Goal: Transaction & Acquisition: Book appointment/travel/reservation

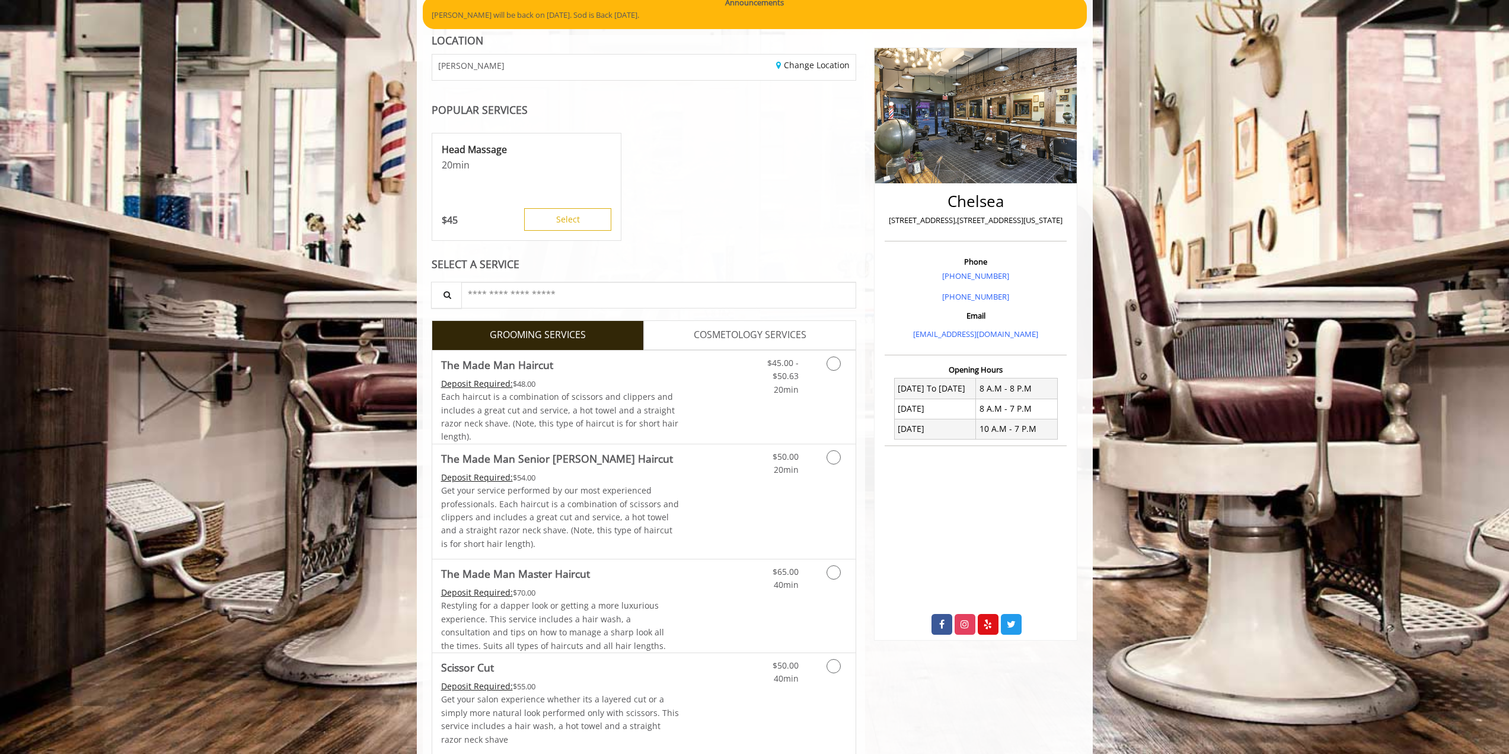
scroll to position [119, 0]
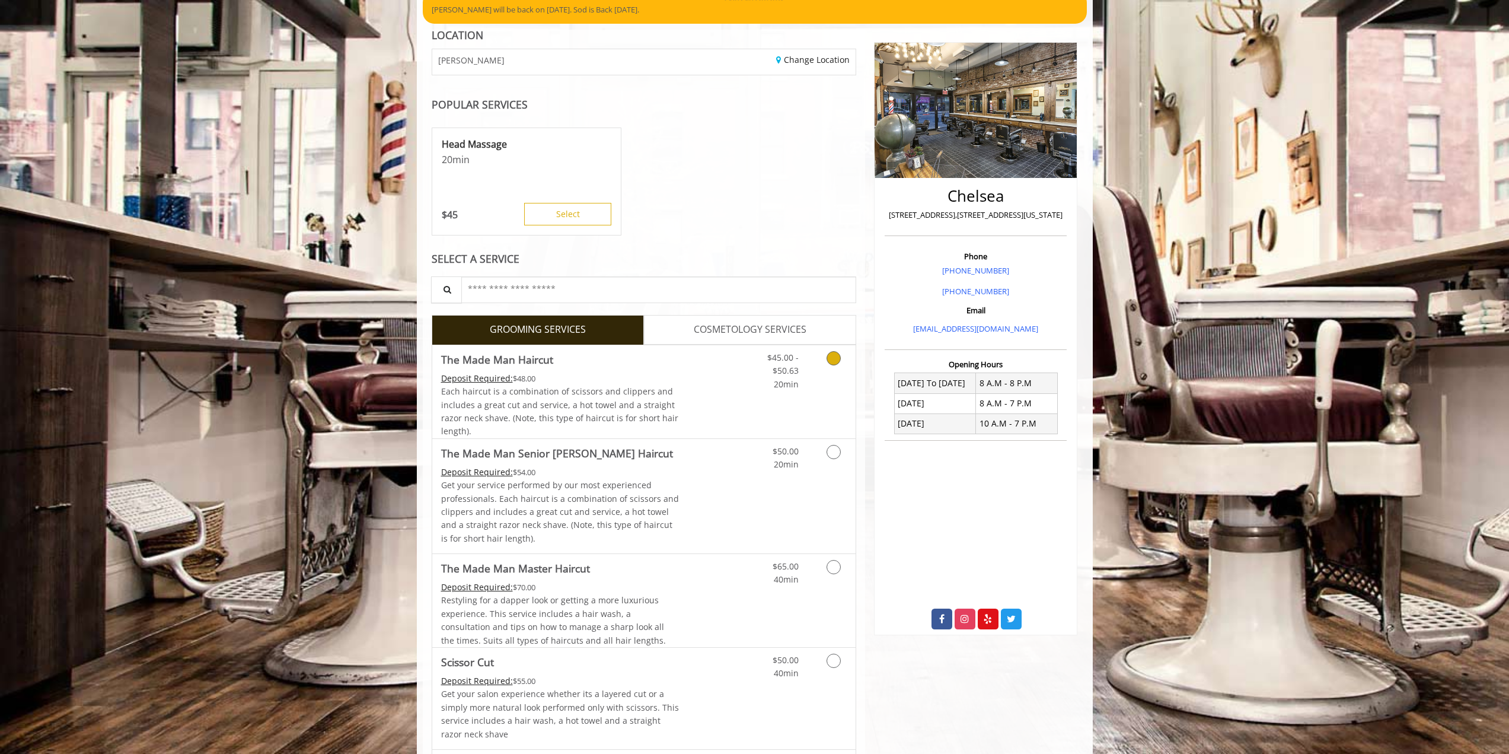
click at [726, 397] on link "Discounted Price" at bounding box center [714, 391] width 71 height 93
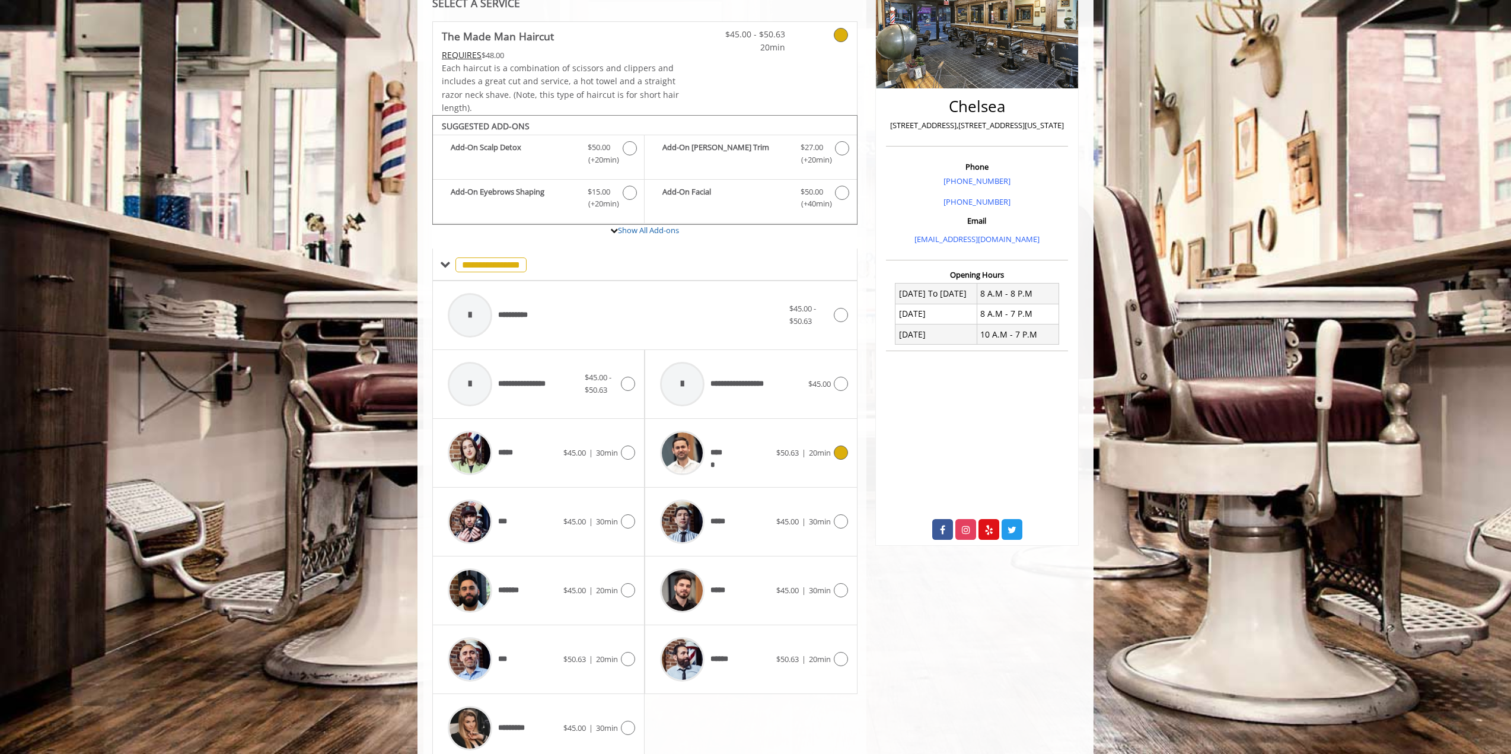
scroll to position [258, 0]
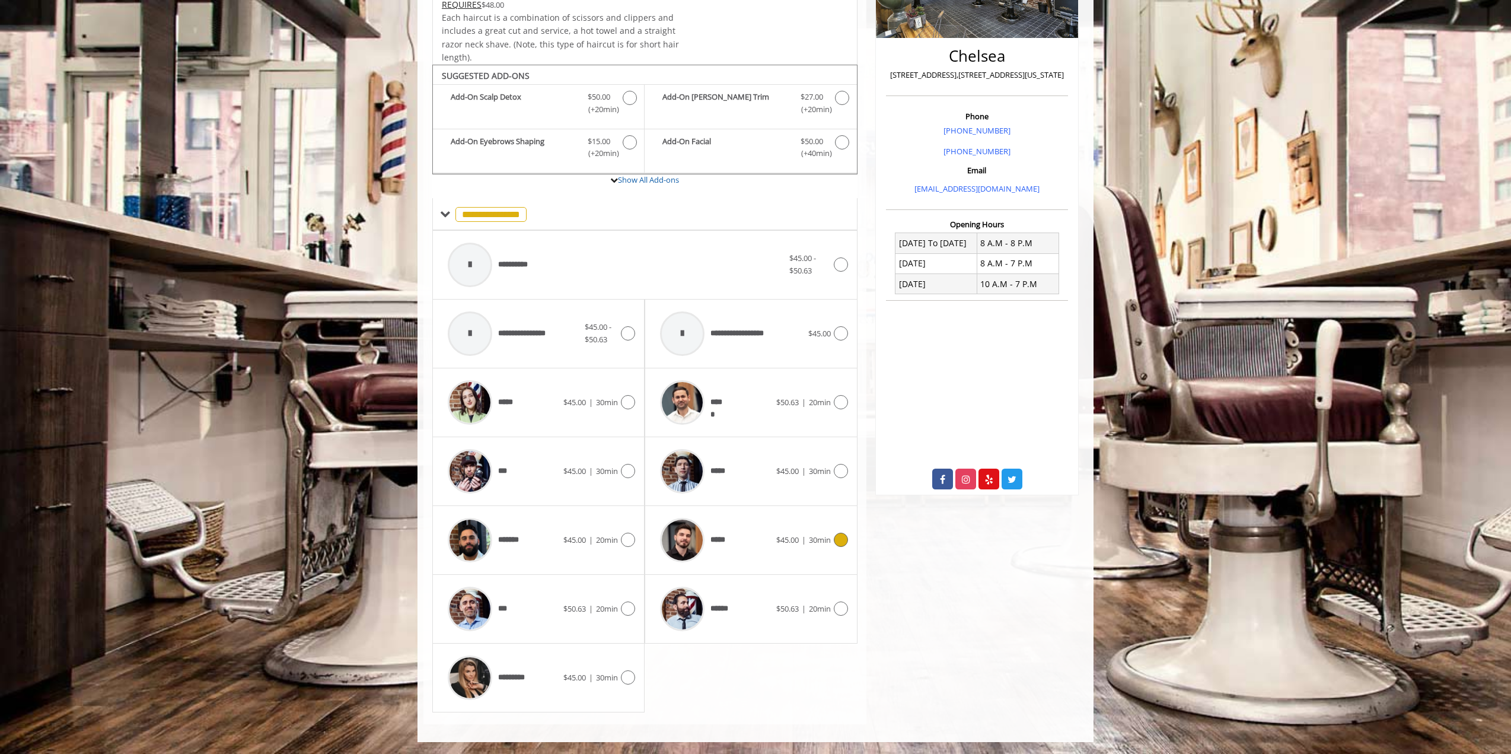
click at [793, 531] on div "***** $45.00 | 30min" at bounding box center [750, 540] width 193 height 56
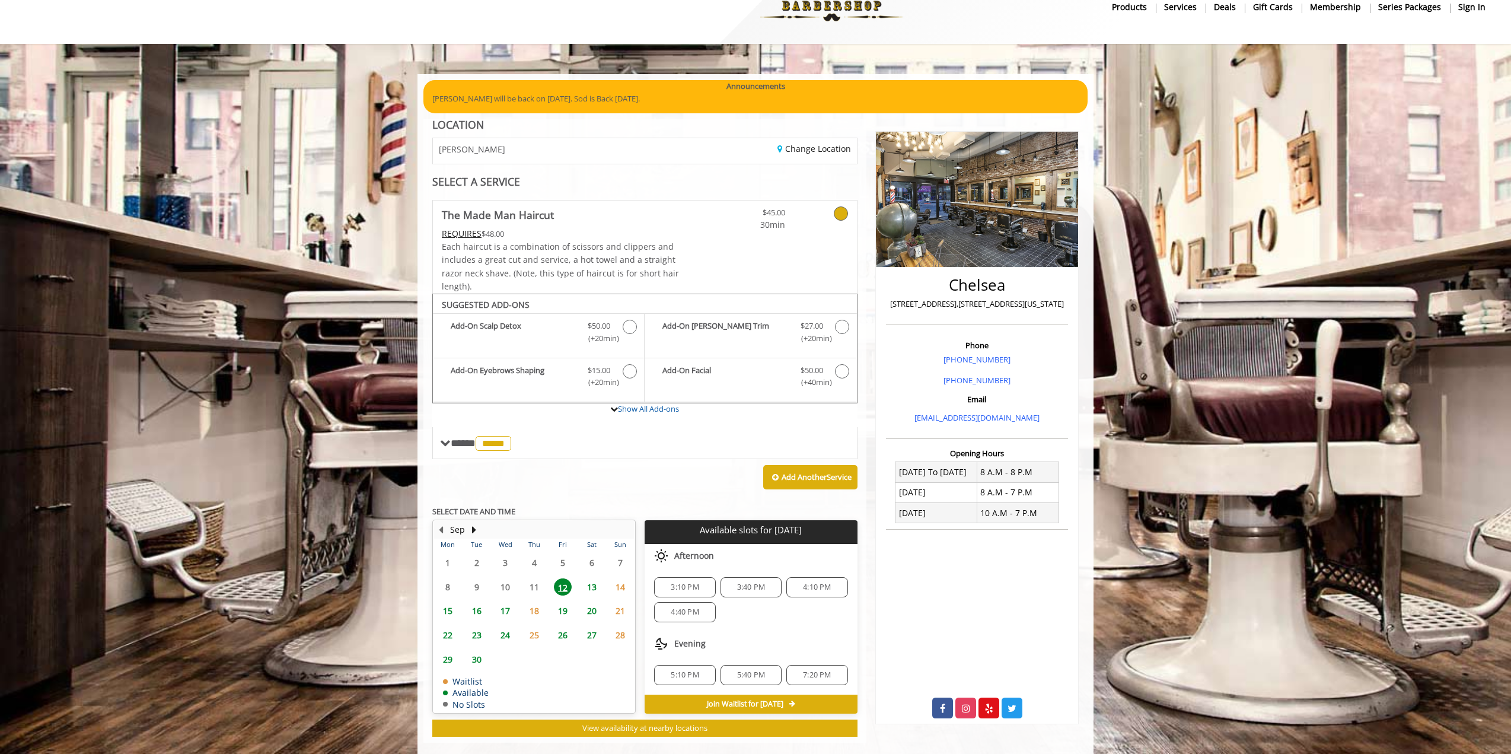
scroll to position [48, 0]
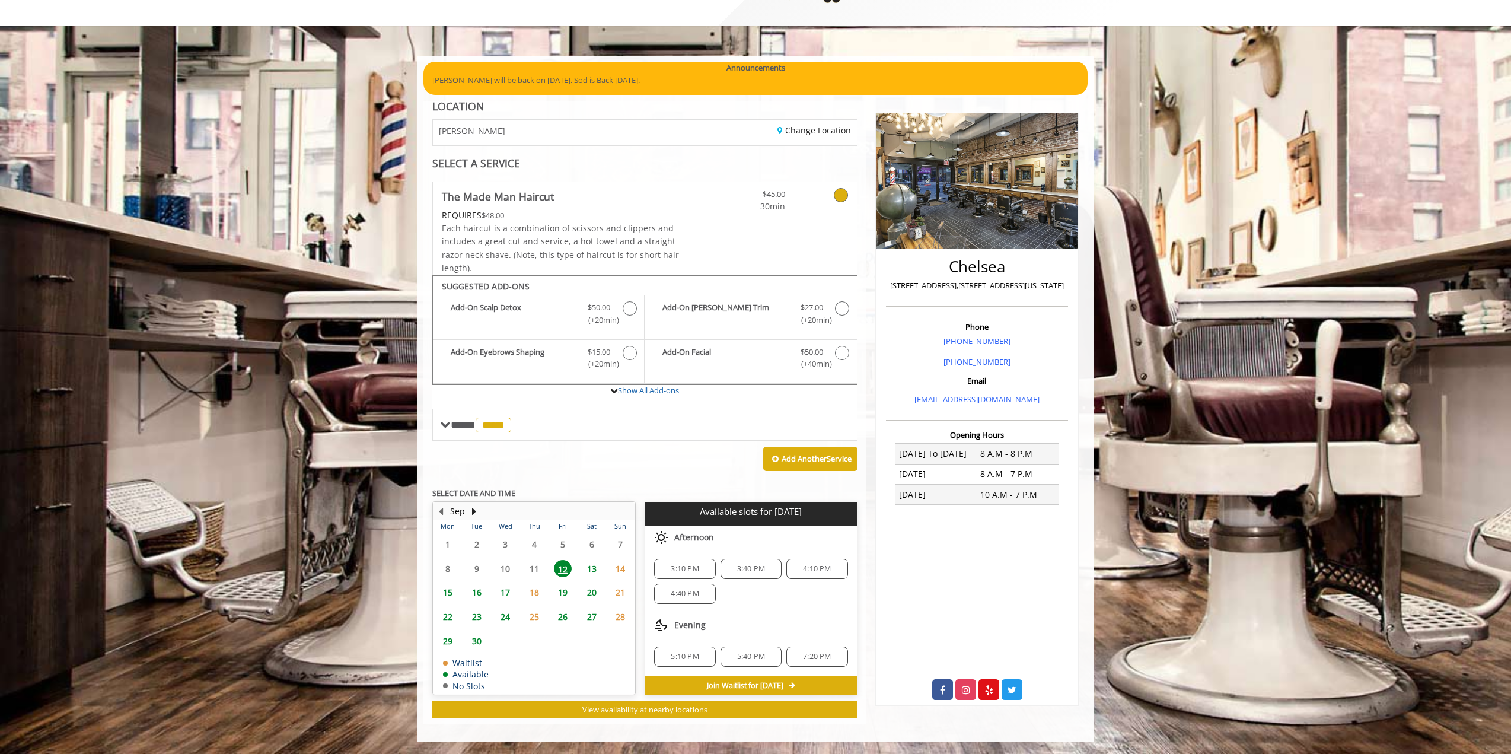
click at [593, 569] on span "13" at bounding box center [592, 568] width 18 height 17
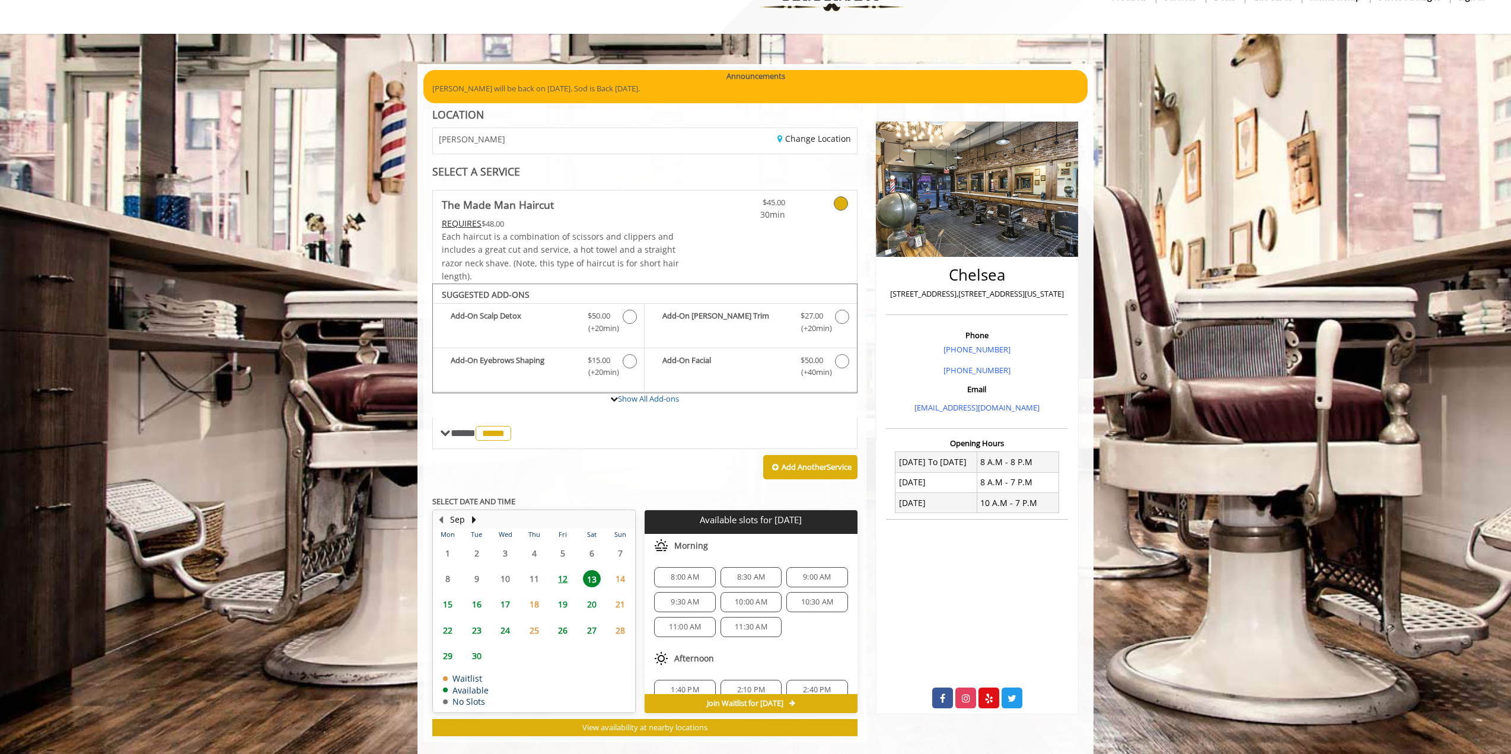
scroll to position [58, 0]
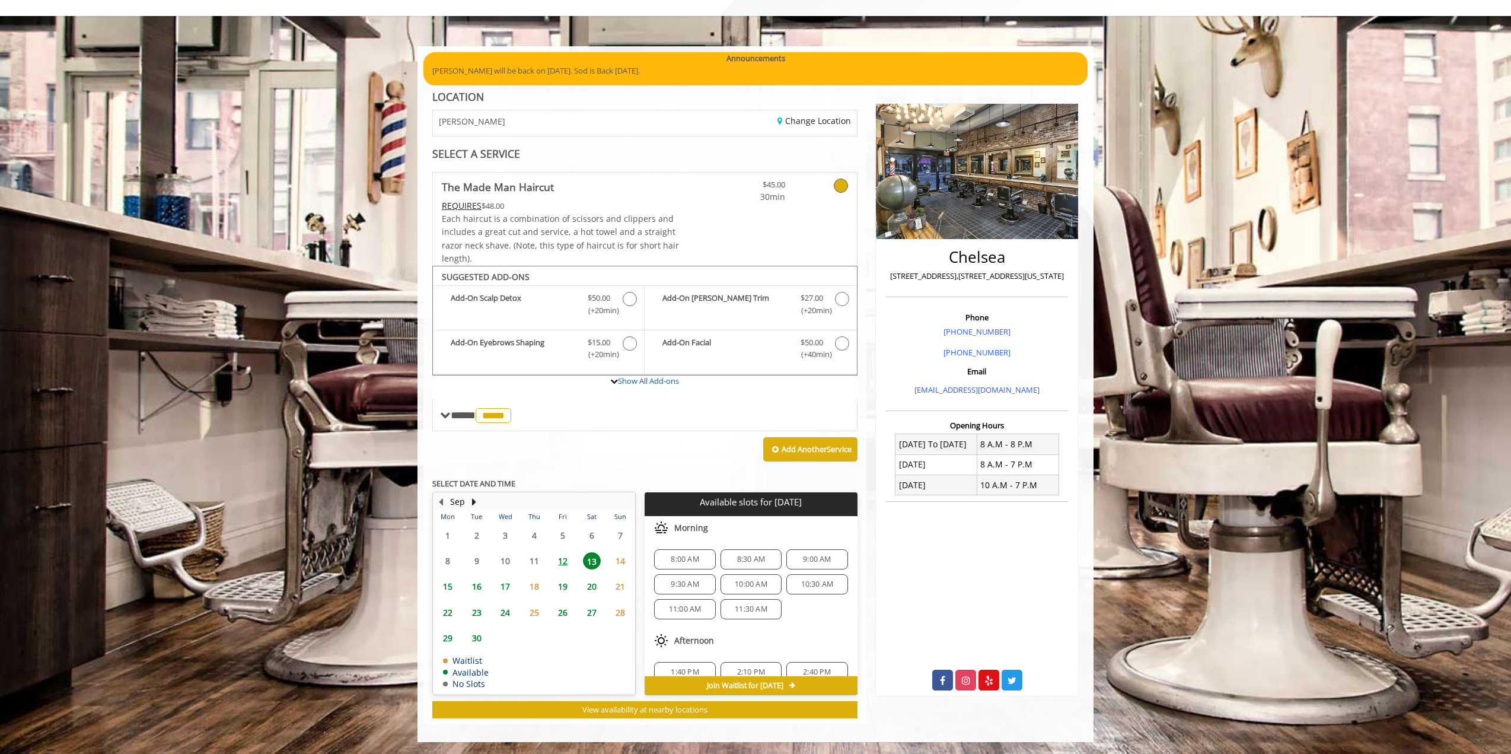
click at [561, 564] on span "12" at bounding box center [563, 560] width 18 height 17
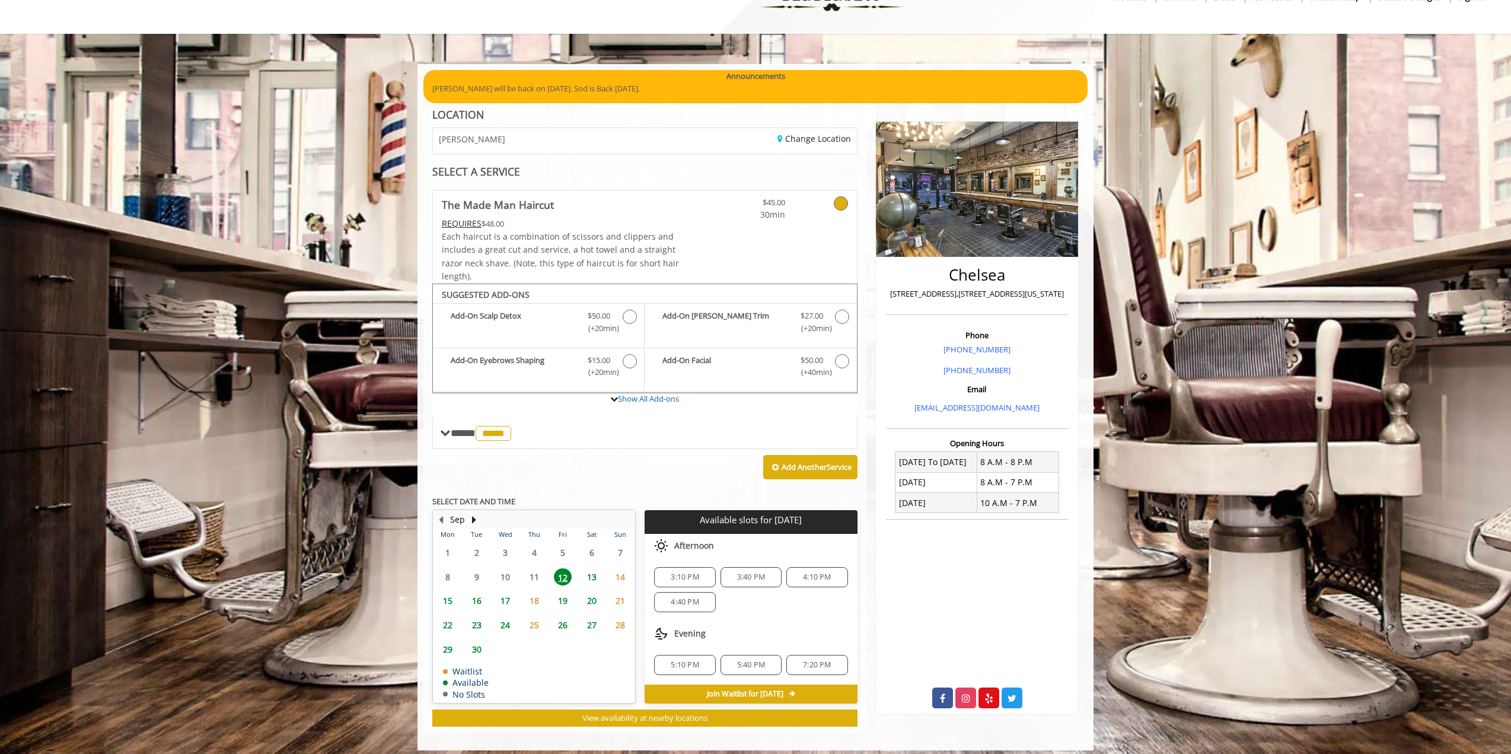
scroll to position [48, 0]
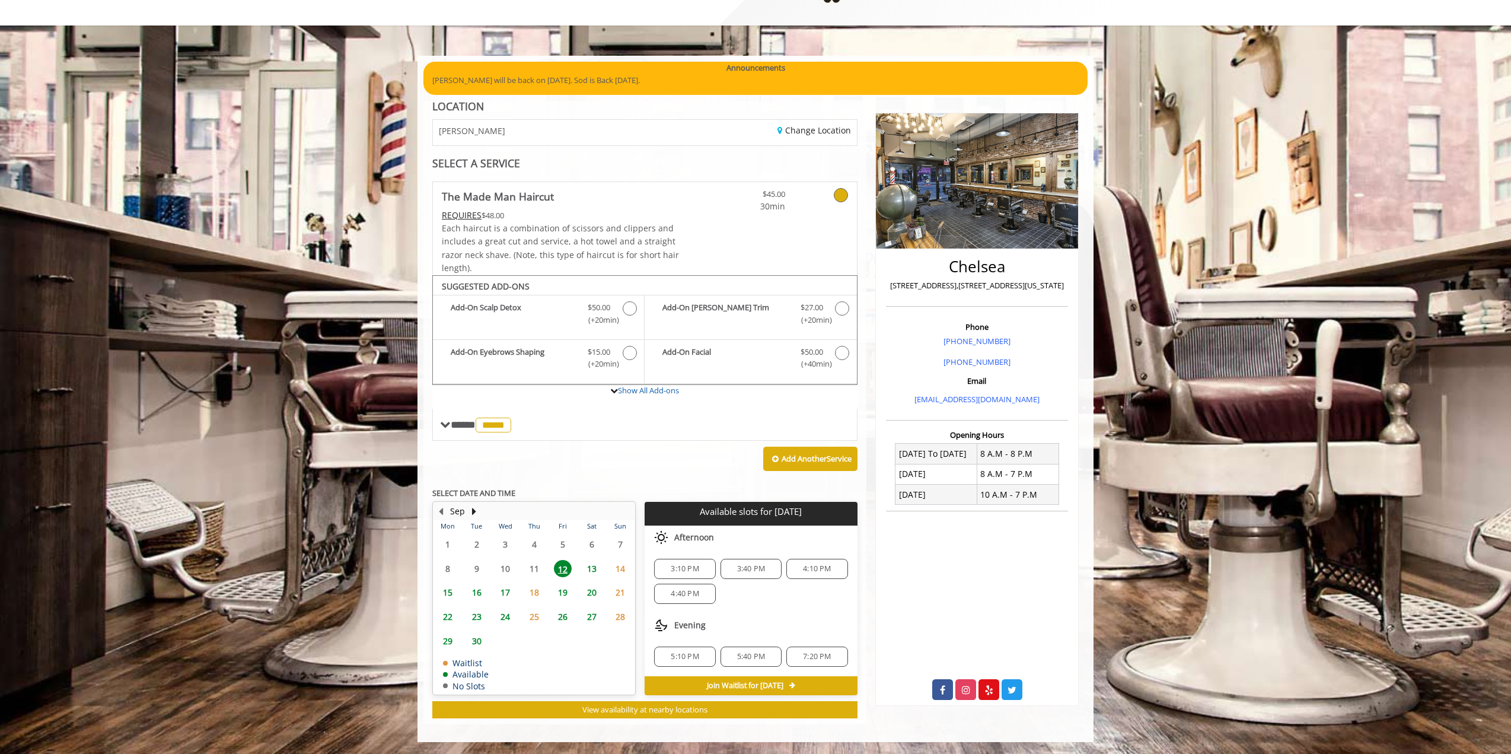
click at [696, 654] on span "5:10 PM" at bounding box center [685, 656] width 28 height 9
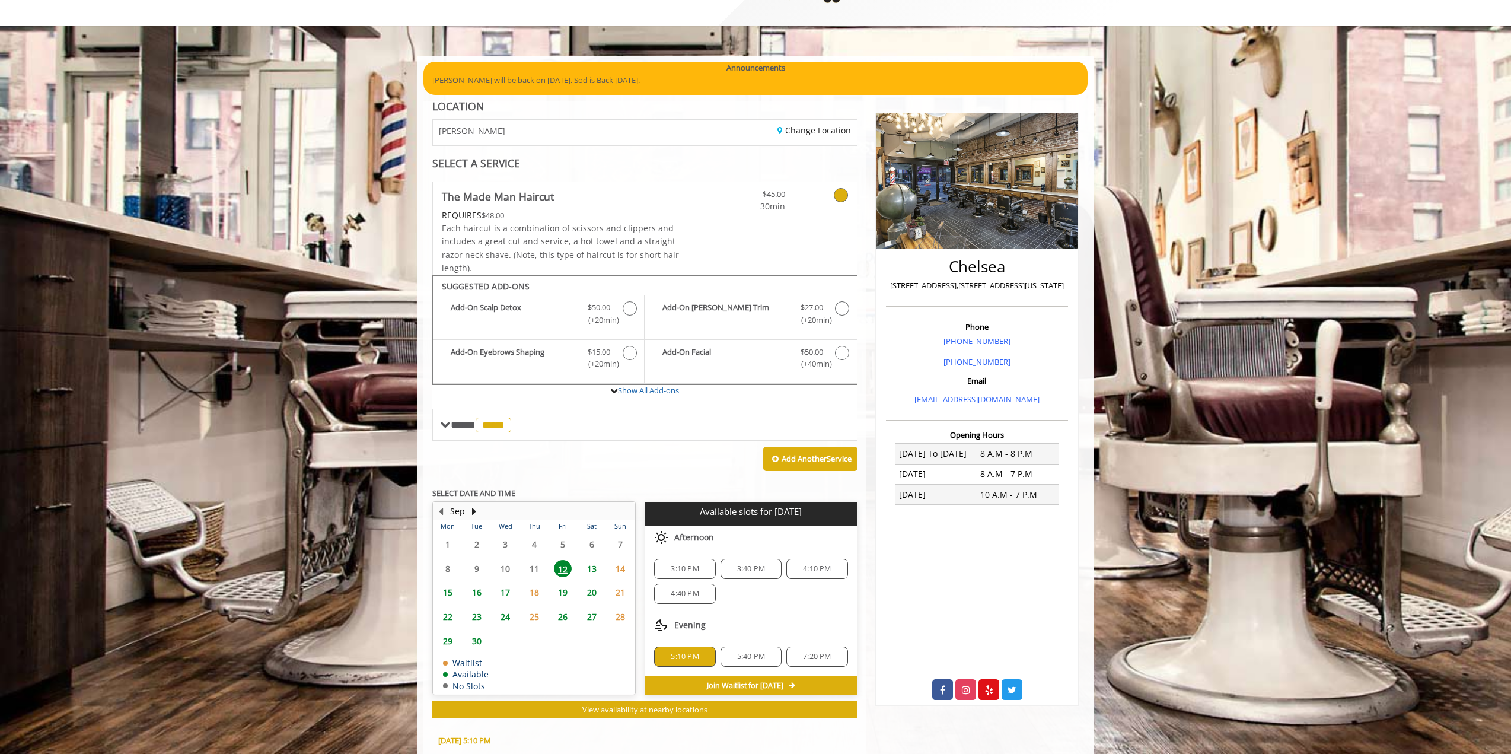
scroll to position [262, 0]
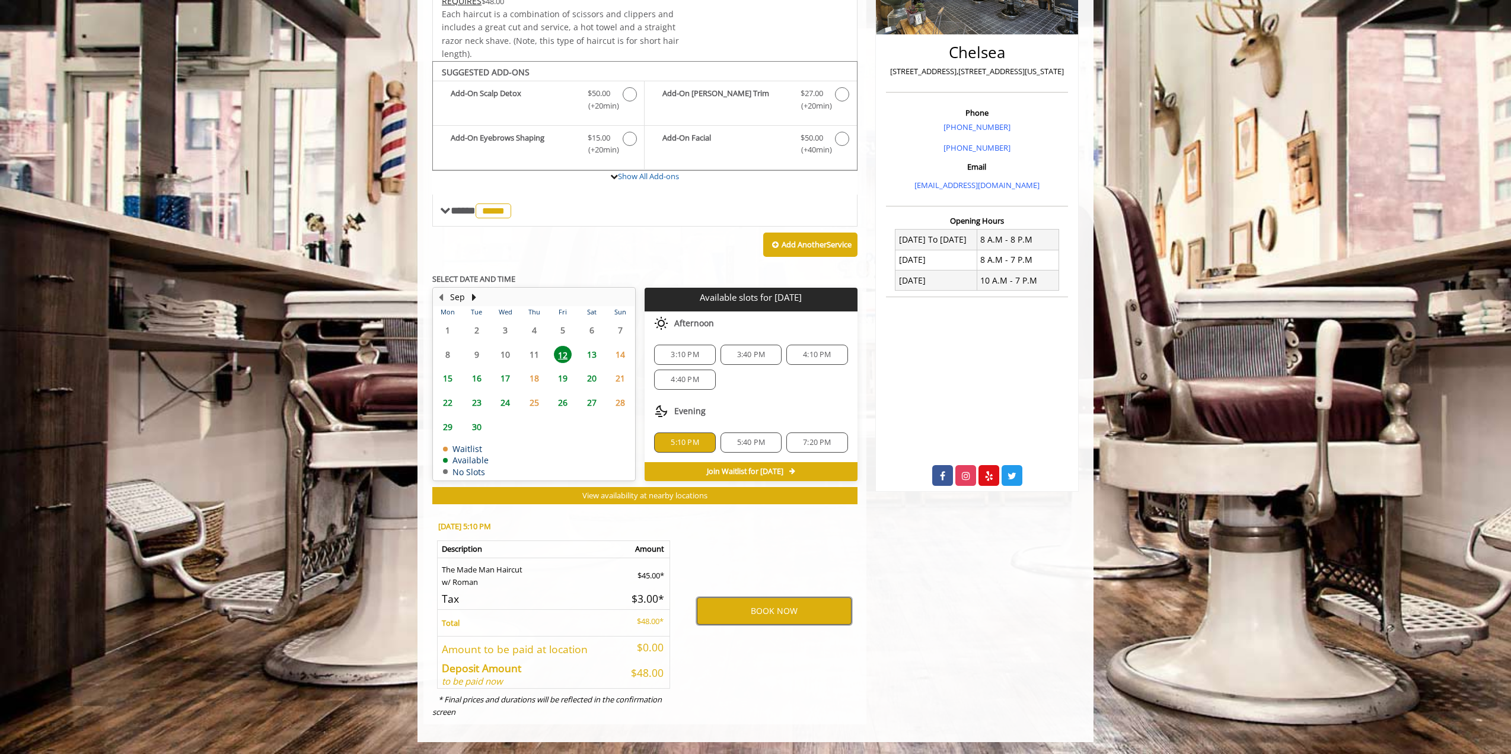
click at [765, 616] on button "BOOK NOW" at bounding box center [774, 610] width 155 height 27
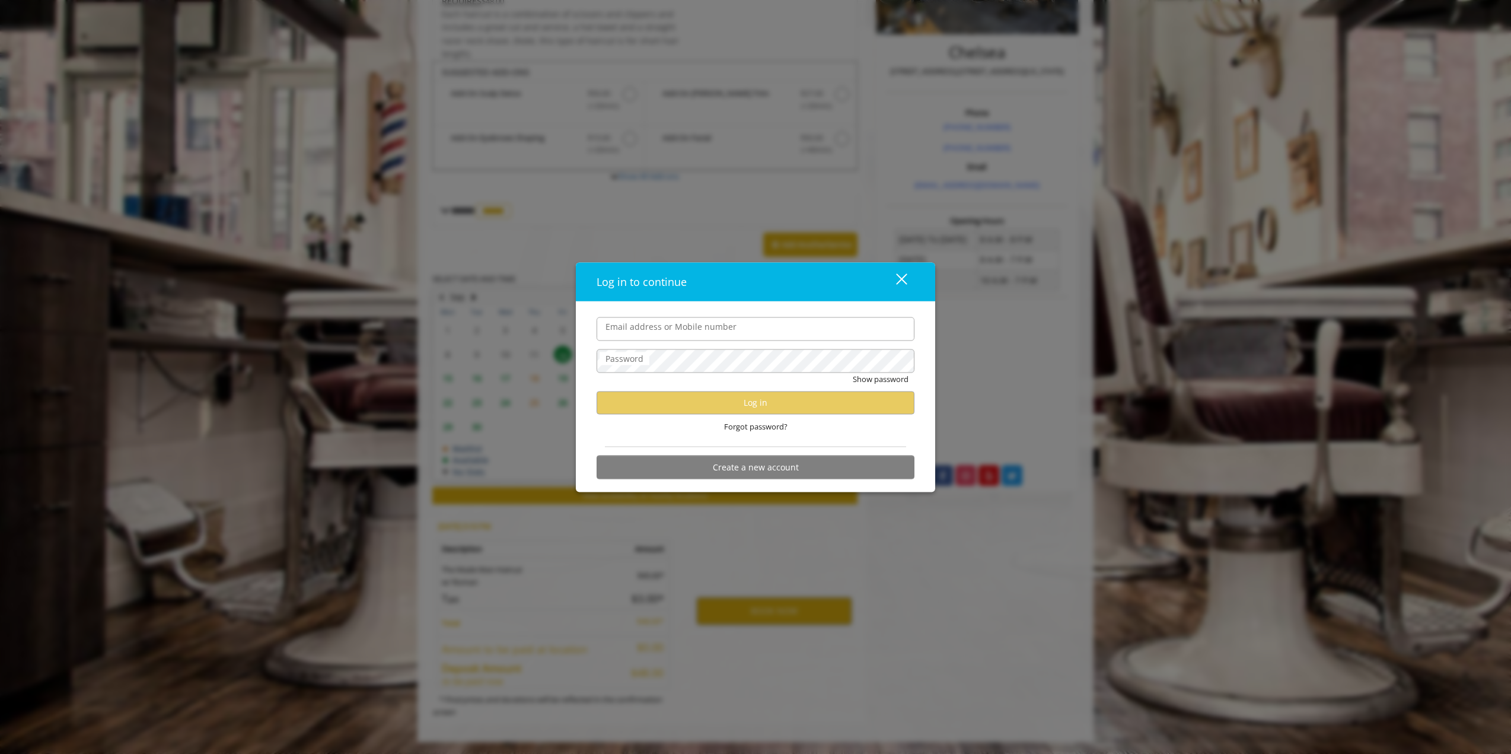
type input "**********"
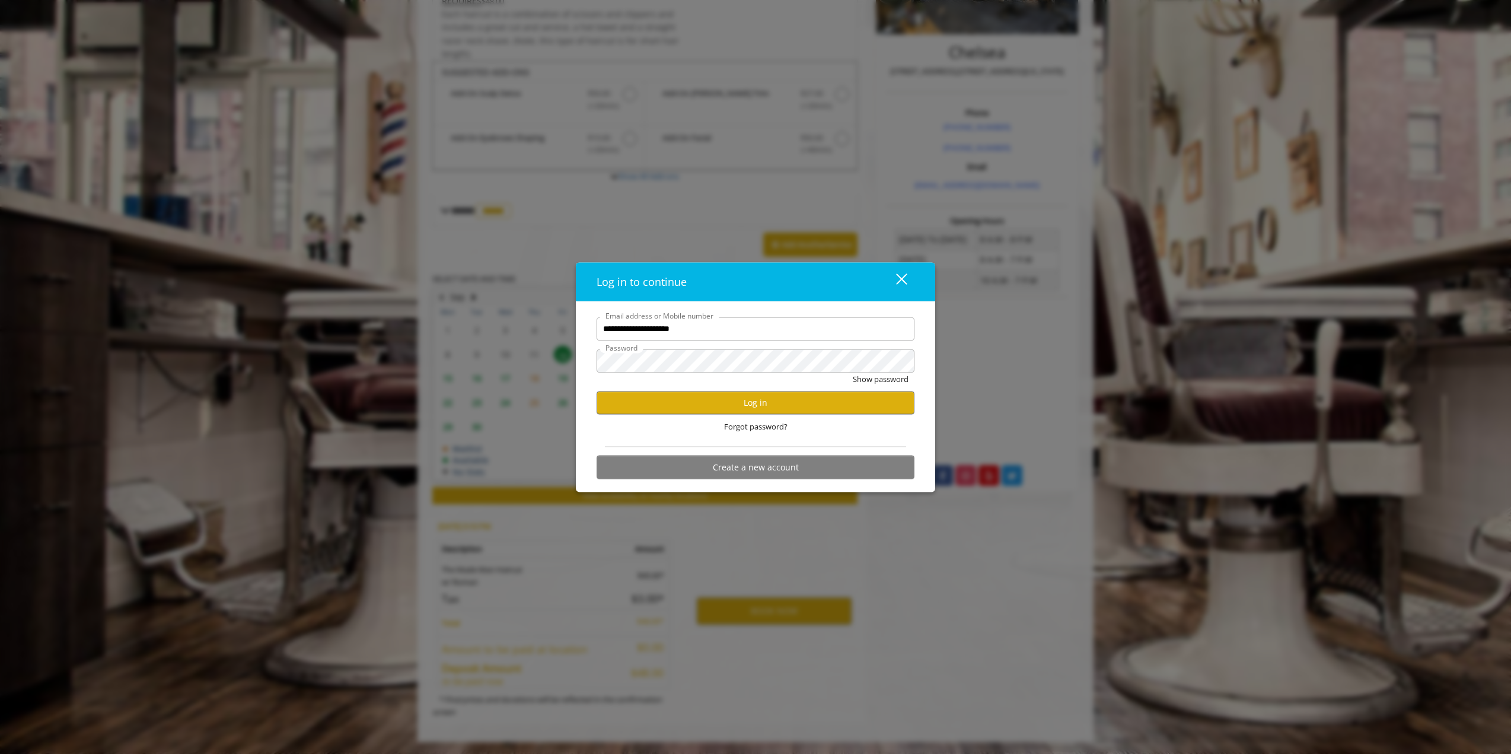
scroll to position [0, 0]
click at [722, 414] on div "Forgot password?" at bounding box center [755, 426] width 318 height 24
click at [722, 410] on button "Log in" at bounding box center [755, 402] width 318 height 23
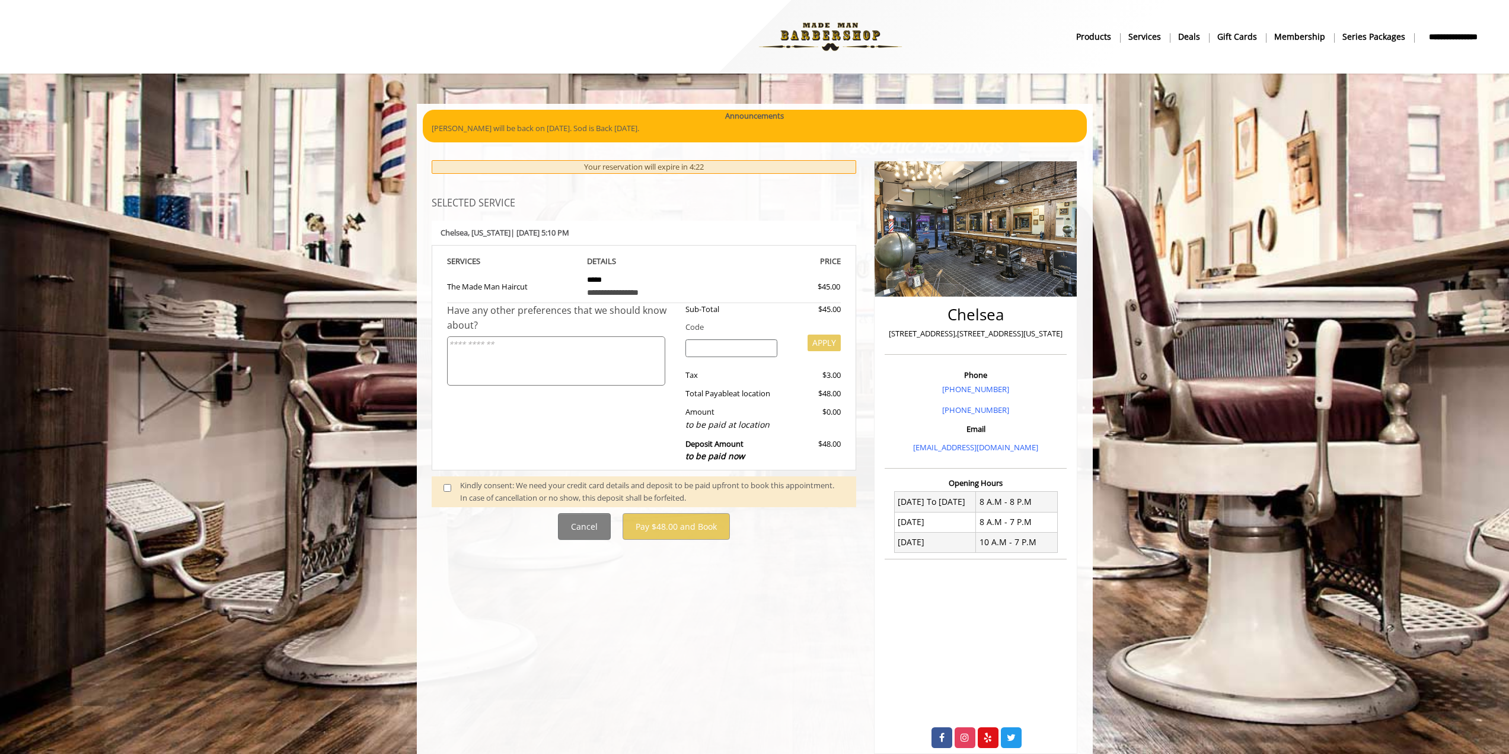
click at [452, 486] on span at bounding box center [452, 491] width 35 height 25
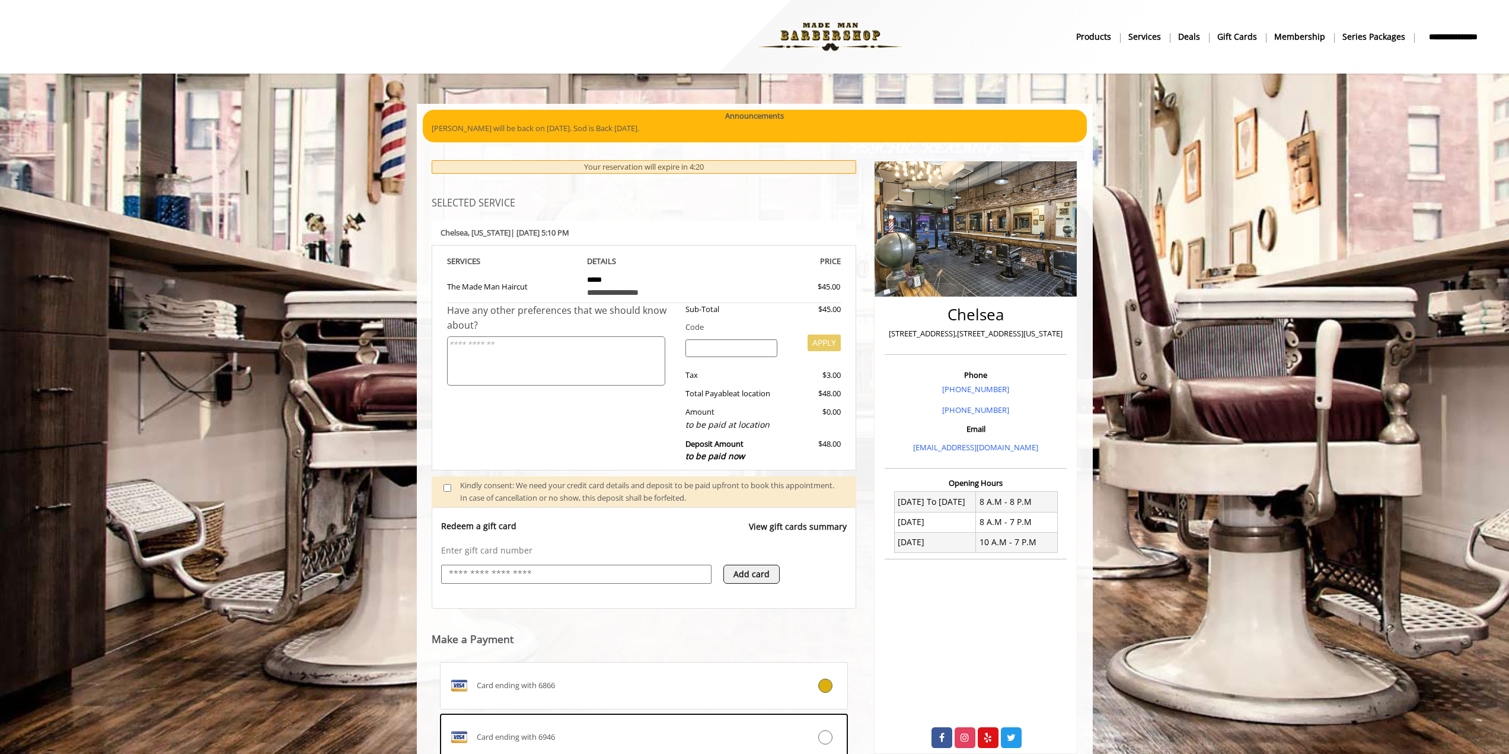
click at [589, 572] on input "text" at bounding box center [576, 574] width 257 height 14
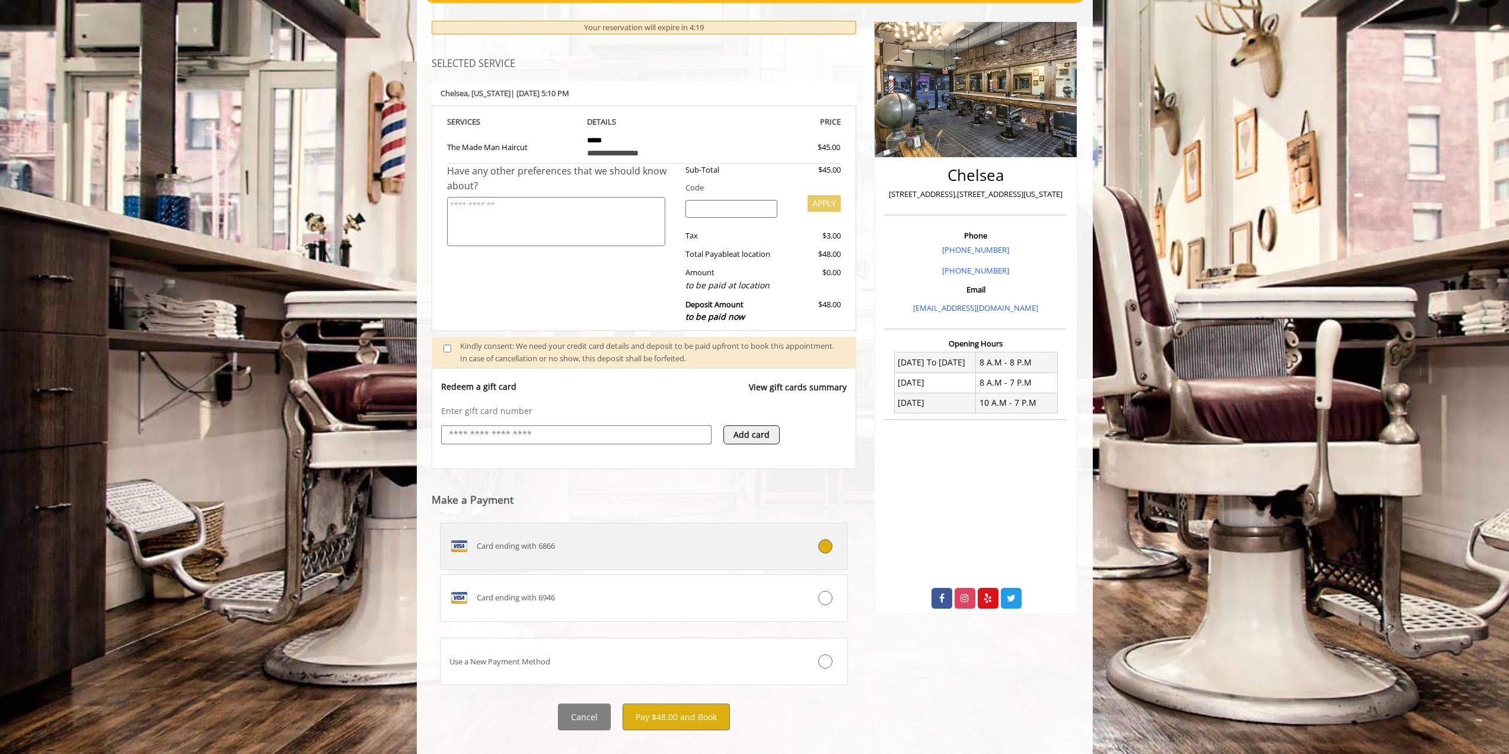
scroll to position [157, 0]
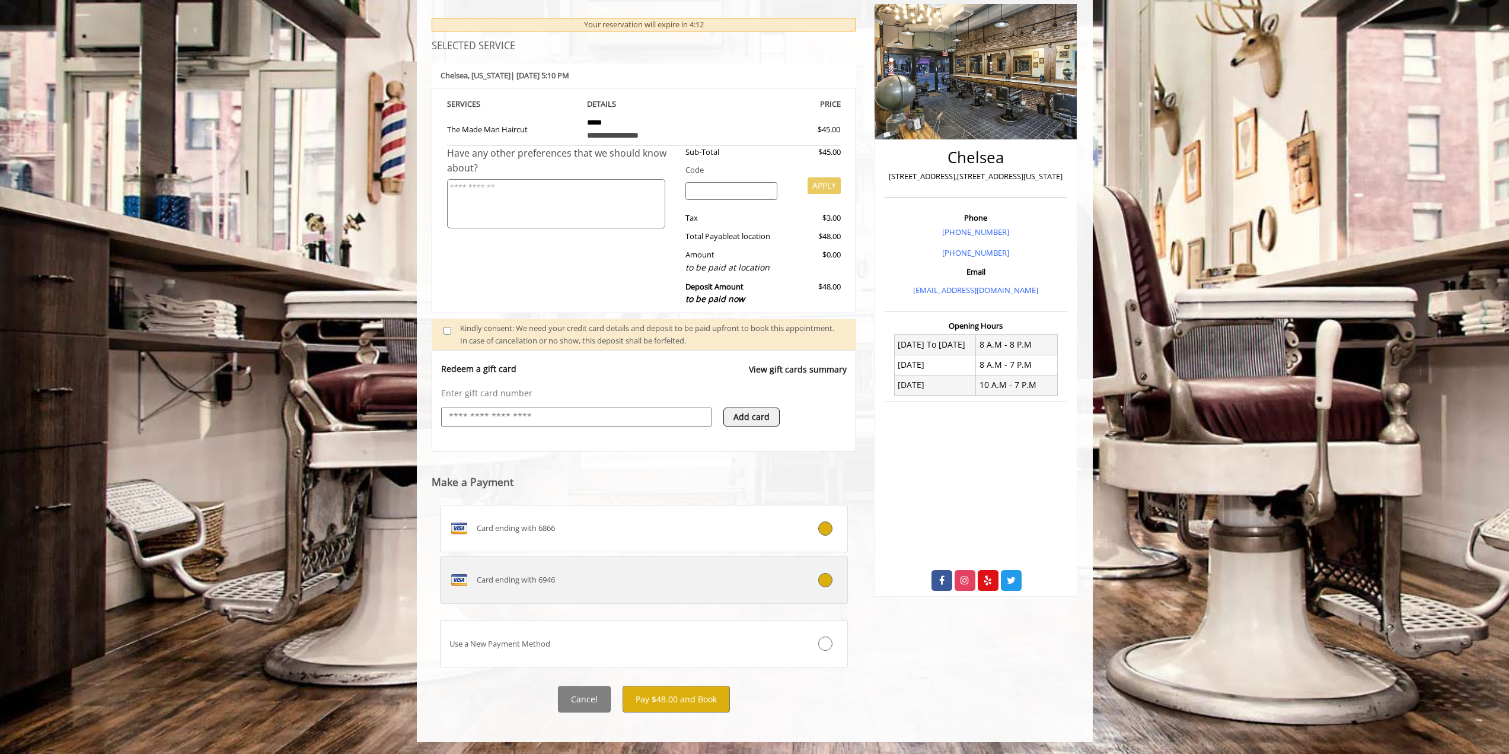
click at [704, 561] on label "Card ending with 6946" at bounding box center [644, 579] width 408 height 47
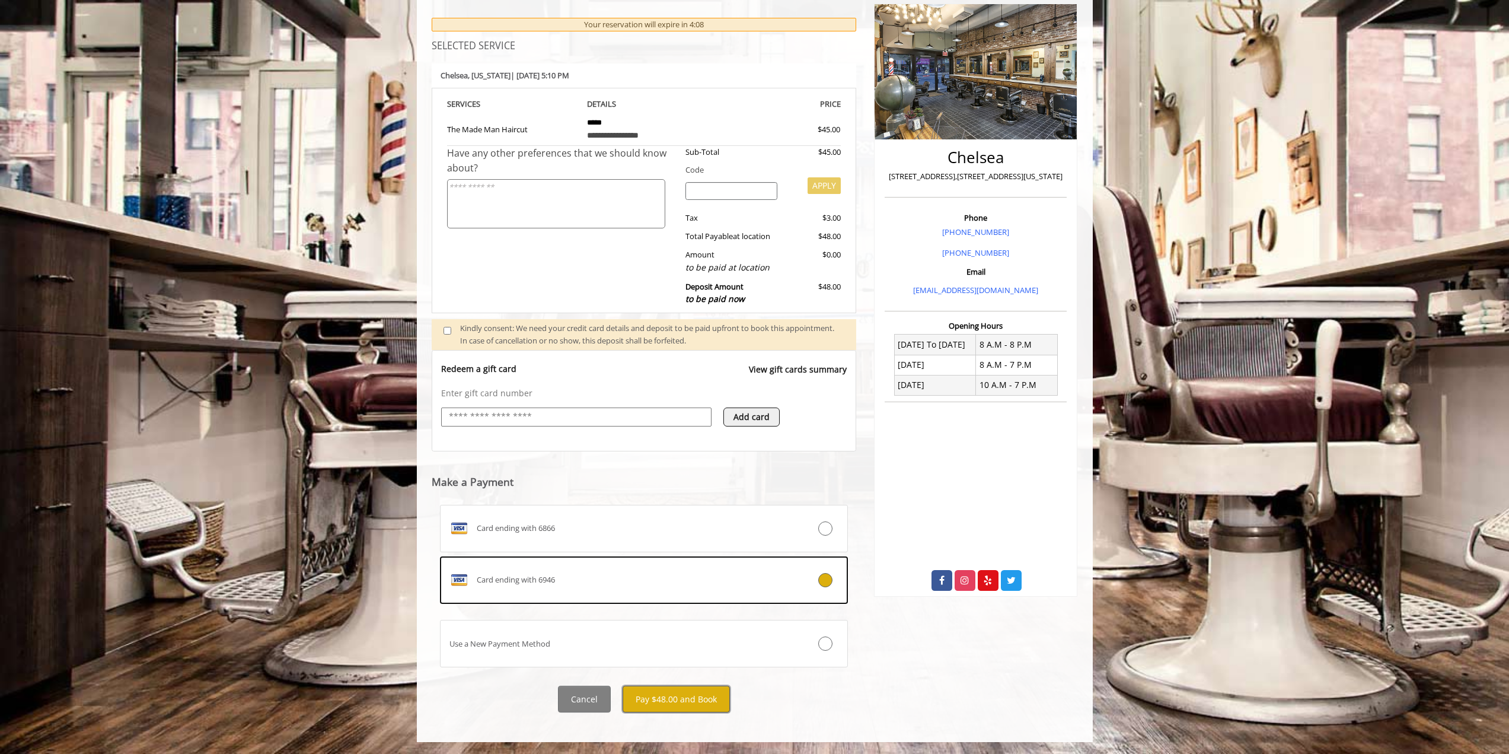
click at [699, 695] on button "Pay $48.00 and Book" at bounding box center [676, 698] width 107 height 27
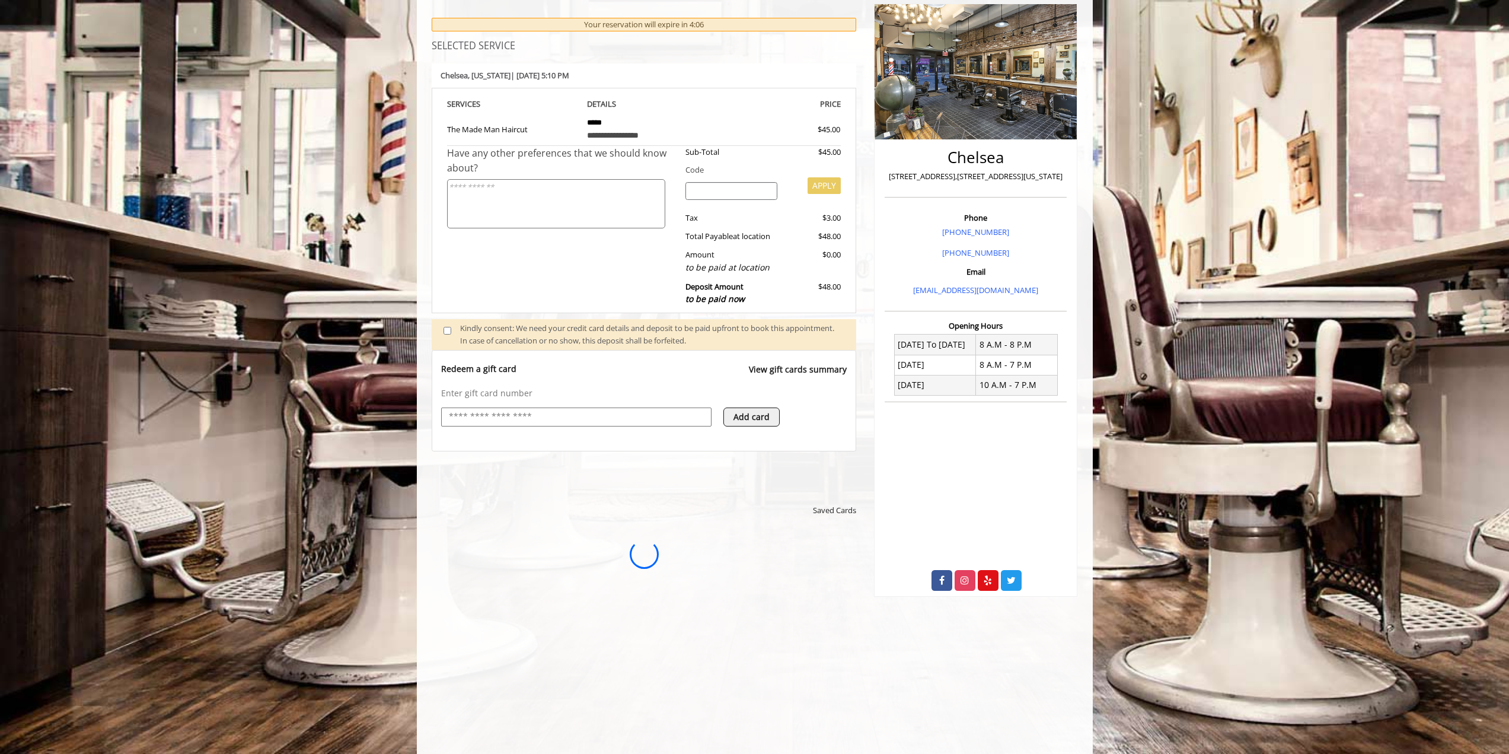
scroll to position [0, 0]
